Goal: Transaction & Acquisition: Download file/media

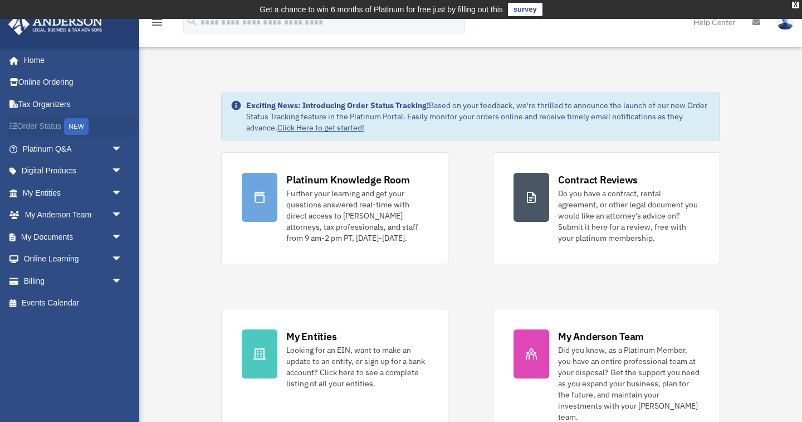
click at [36, 124] on link "Order Status NEW" at bounding box center [73, 126] width 131 height 23
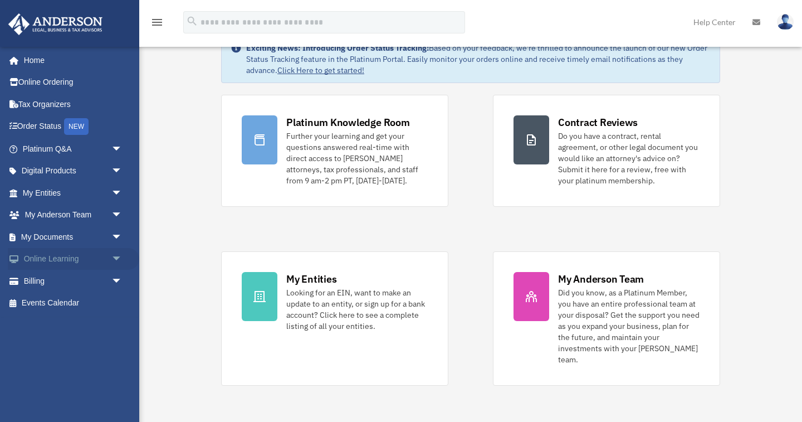
scroll to position [38, 0]
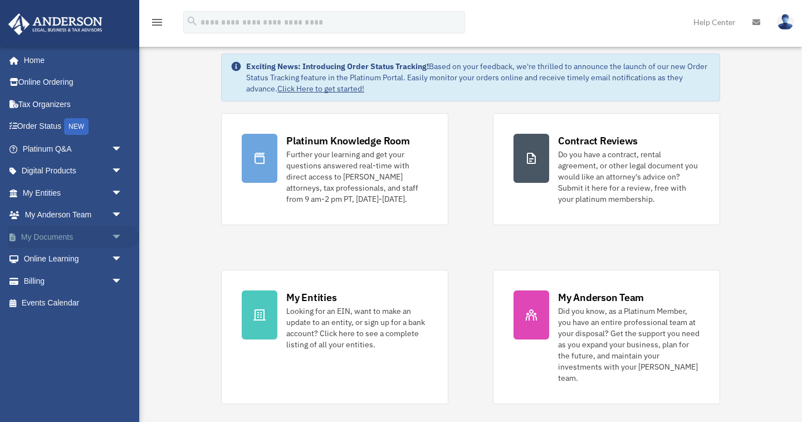
click at [52, 233] on link "My Documents arrow_drop_down" at bounding box center [73, 237] width 131 height 22
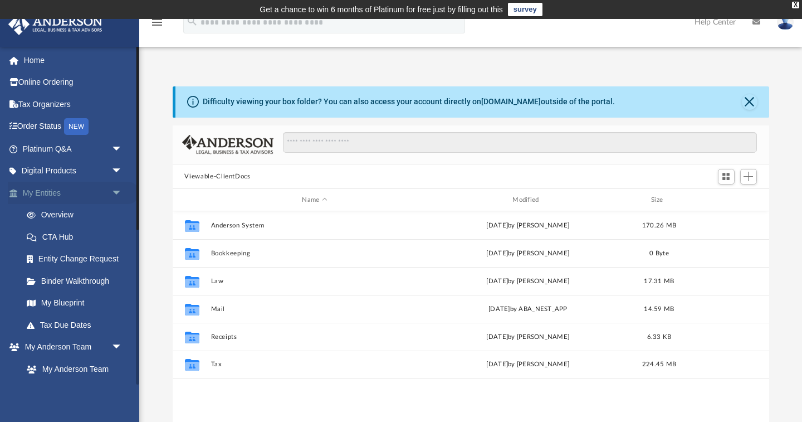
scroll to position [253, 597]
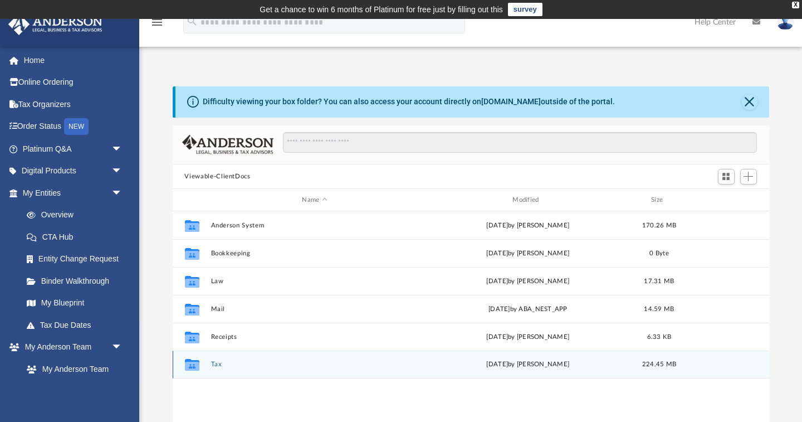
click at [215, 365] on button "Tax" at bounding box center [315, 364] width 208 height 7
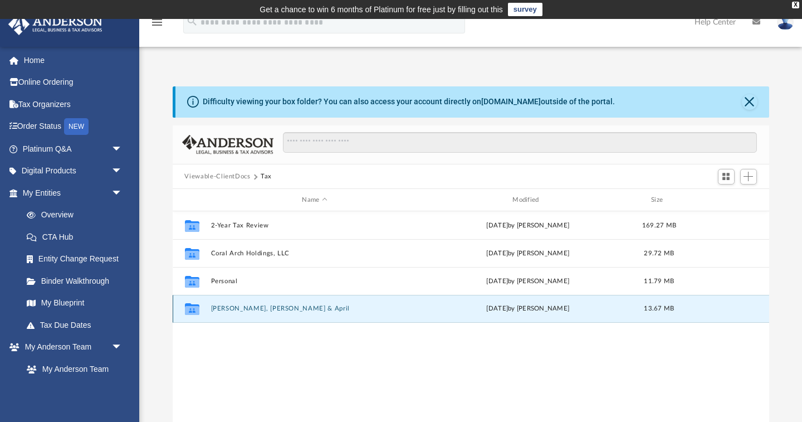
click at [257, 307] on button "[PERSON_NAME], [PERSON_NAME] & April" at bounding box center [315, 308] width 208 height 7
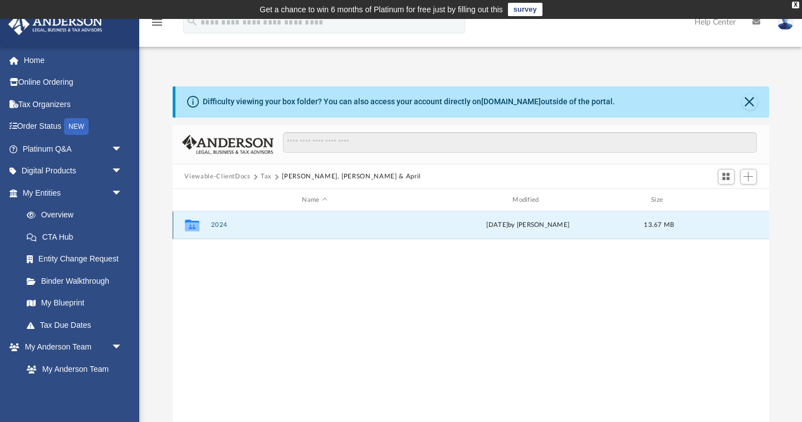
click at [218, 226] on button "2024" at bounding box center [315, 225] width 208 height 7
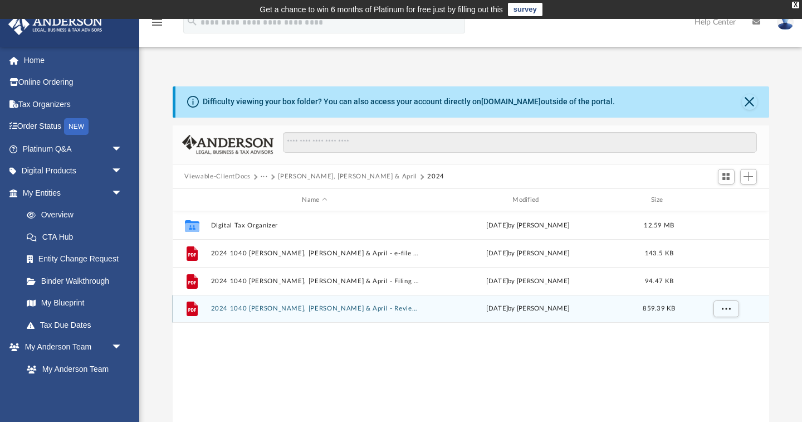
click at [250, 304] on div "File 2024 1040 [PERSON_NAME], [PERSON_NAME] & April - Review Copy.pdf [DATE] by…" at bounding box center [471, 309] width 597 height 28
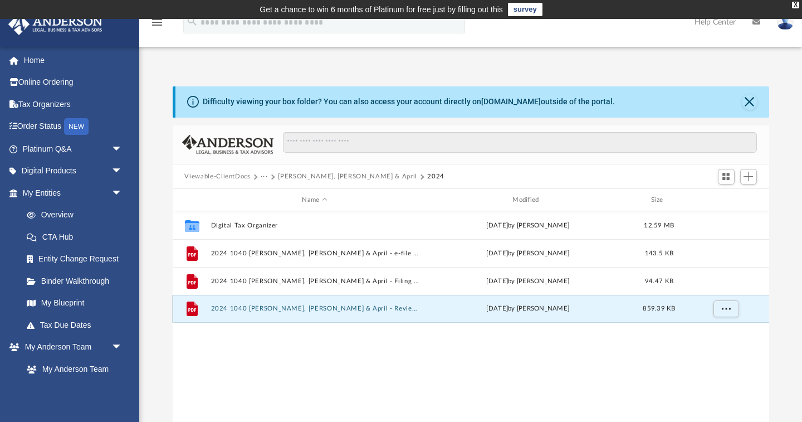
click at [341, 308] on button "2024 1040 [PERSON_NAME], [PERSON_NAME] & April - Review Copy.pdf" at bounding box center [315, 308] width 208 height 7
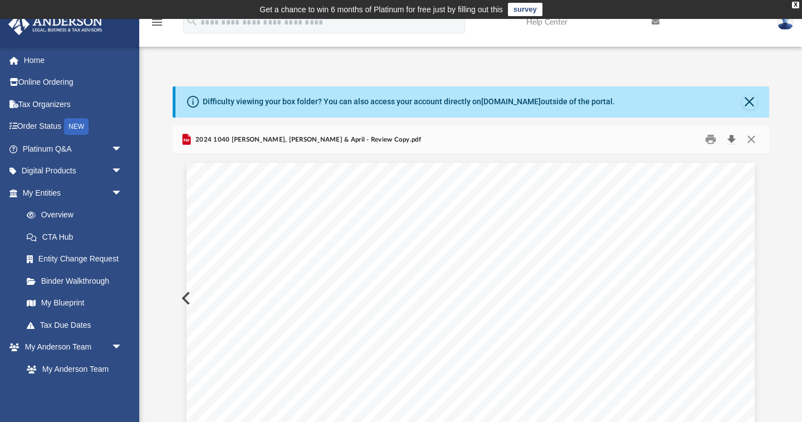
click at [737, 141] on button "Download" at bounding box center [732, 139] width 20 height 17
